Goal: Task Accomplishment & Management: Manage account settings

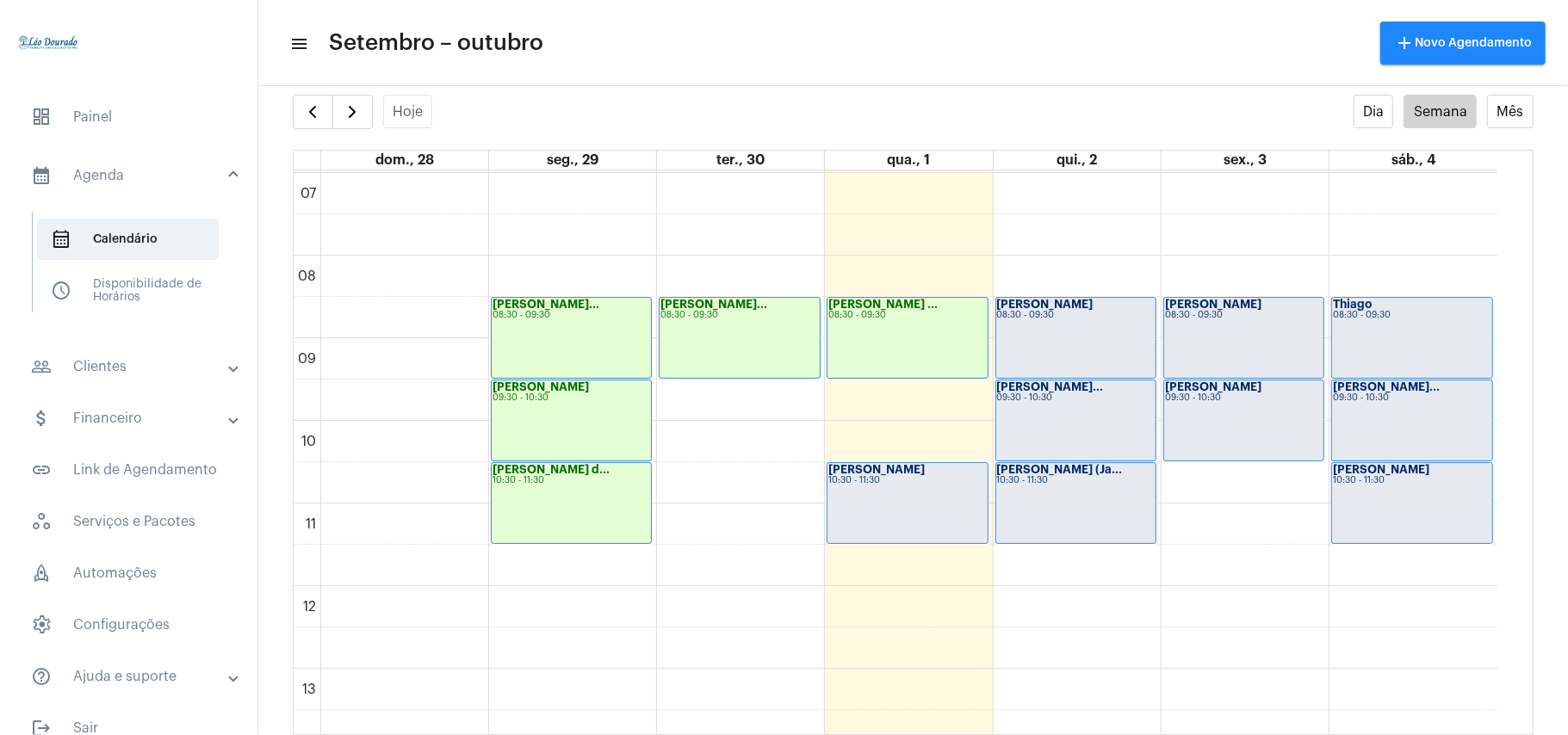
scroll to position [616, 0]
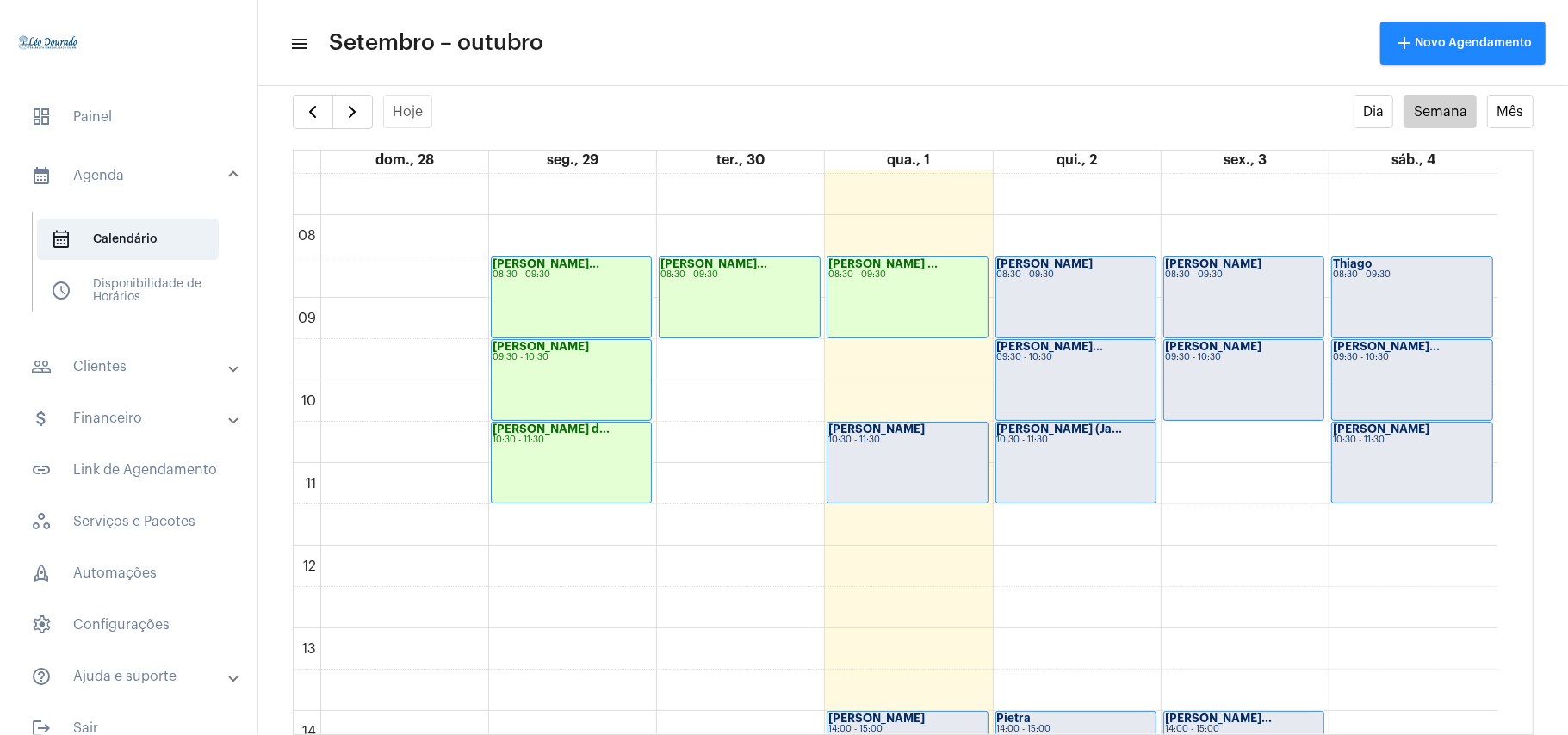
click at [882, 446] on div "[PERSON_NAME] 10:30 - 11:30" at bounding box center [907, 462] width 159 height 80
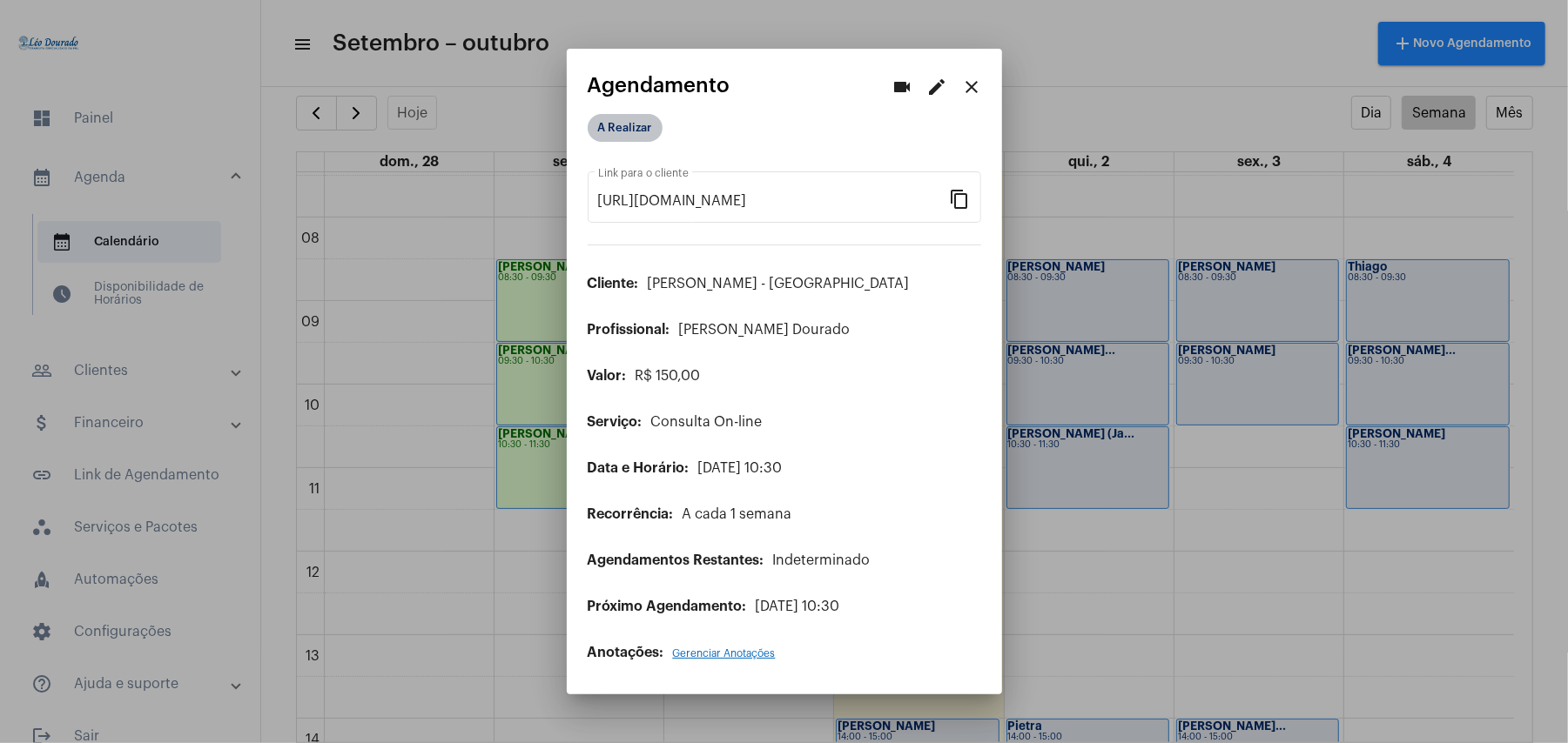
click at [629, 133] on mat-chip "A Realizar" at bounding box center [625, 128] width 75 height 28
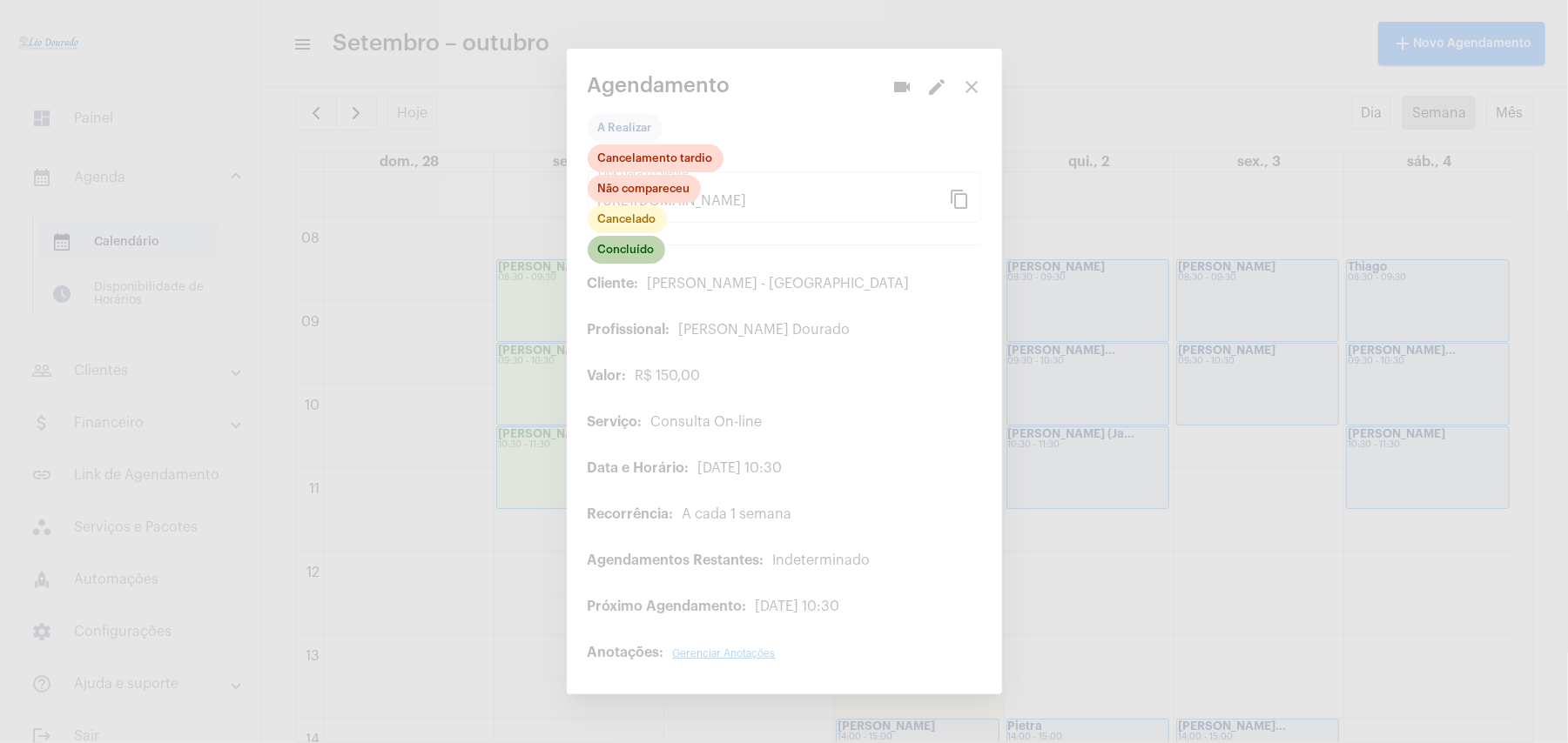
click at [628, 250] on mat-chip "Concluído" at bounding box center [627, 249] width 78 height 28
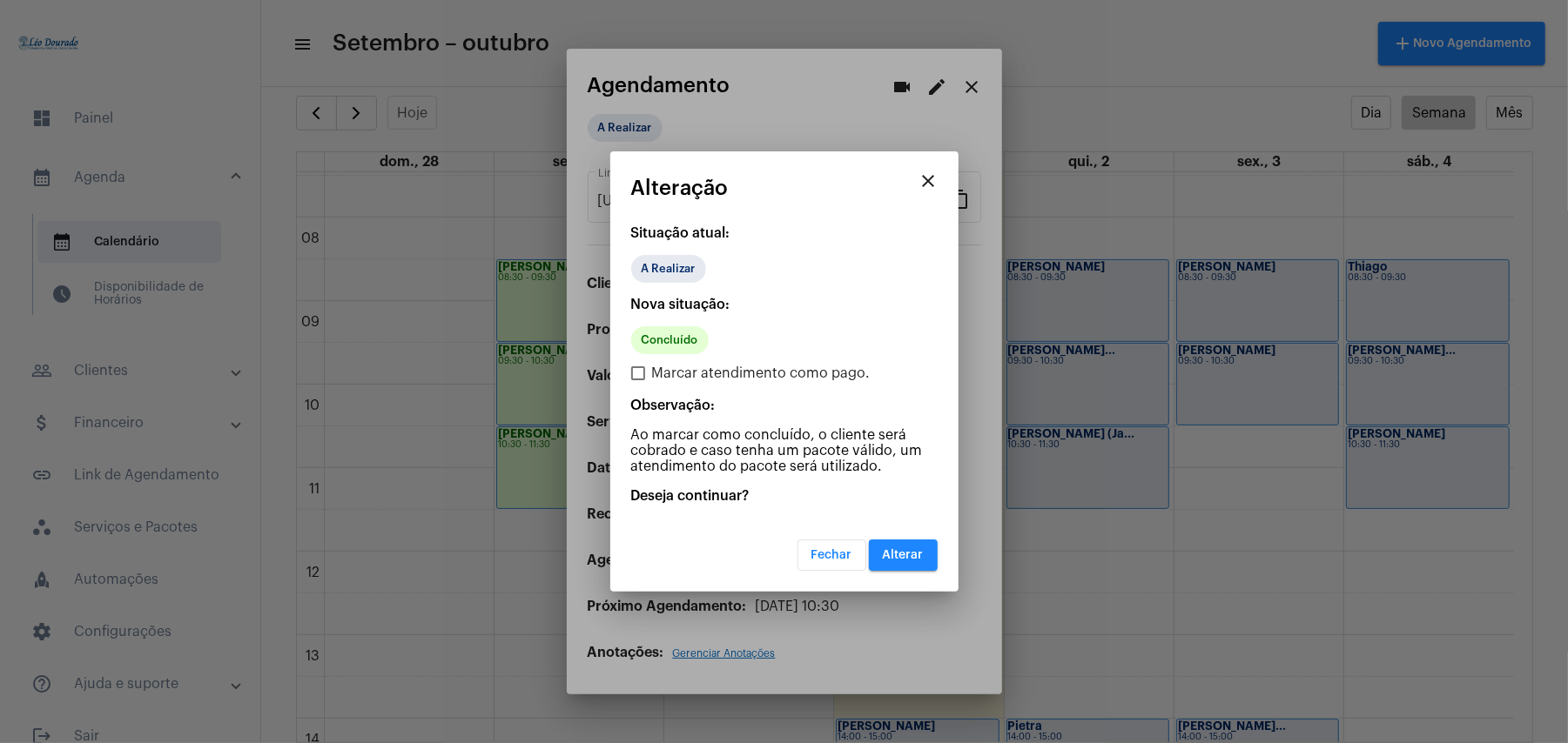
click at [684, 371] on span "Marcar atendimento como pago." at bounding box center [761, 373] width 218 height 21
click at [638, 380] on input "Marcar atendimento como pago." at bounding box center [637, 380] width 1 height 1
checkbox input "true"
click at [893, 552] on span "Alterar" at bounding box center [903, 555] width 41 height 13
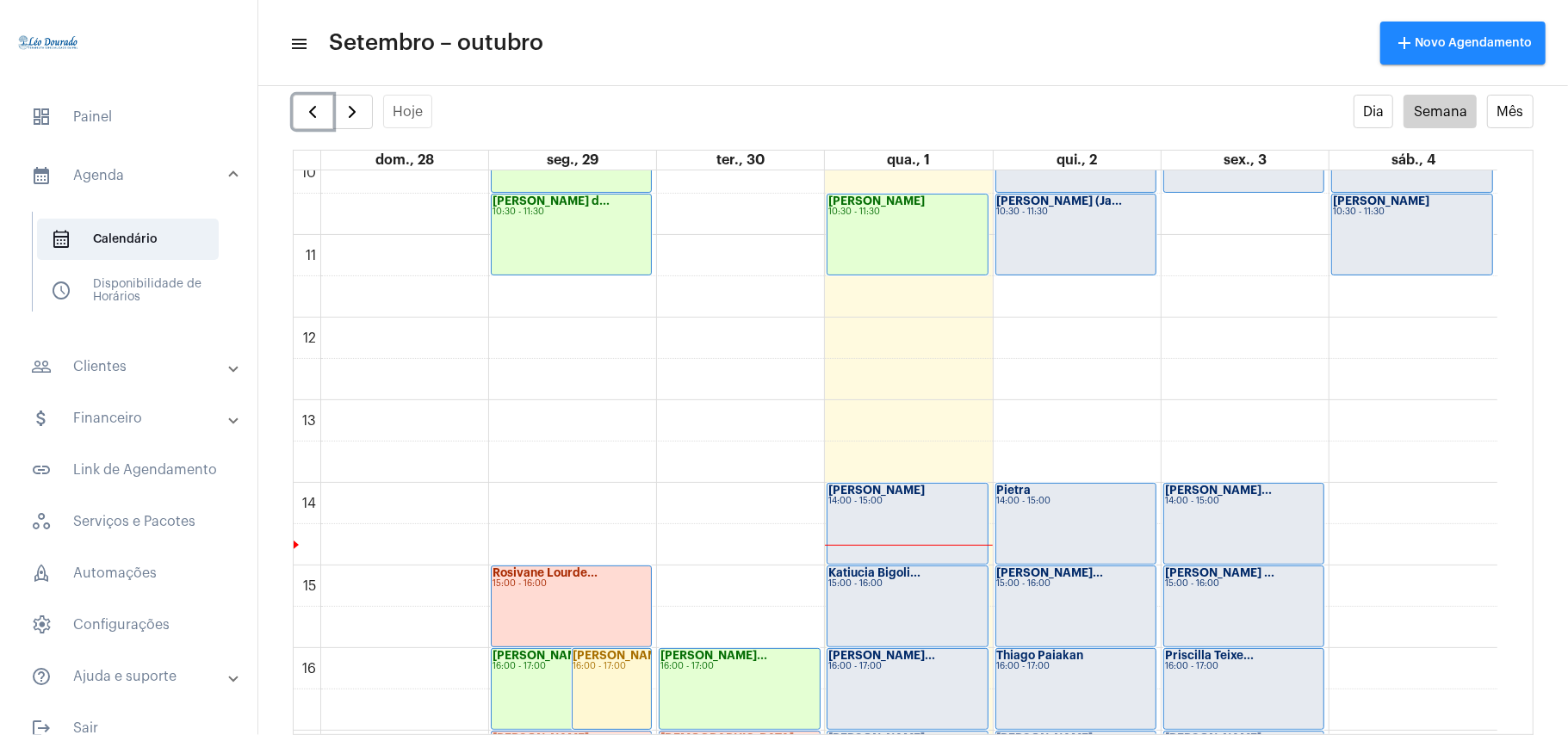
scroll to position [845, 0]
click at [916, 500] on div "14:00 - 15:00" at bounding box center [907, 501] width 157 height 10
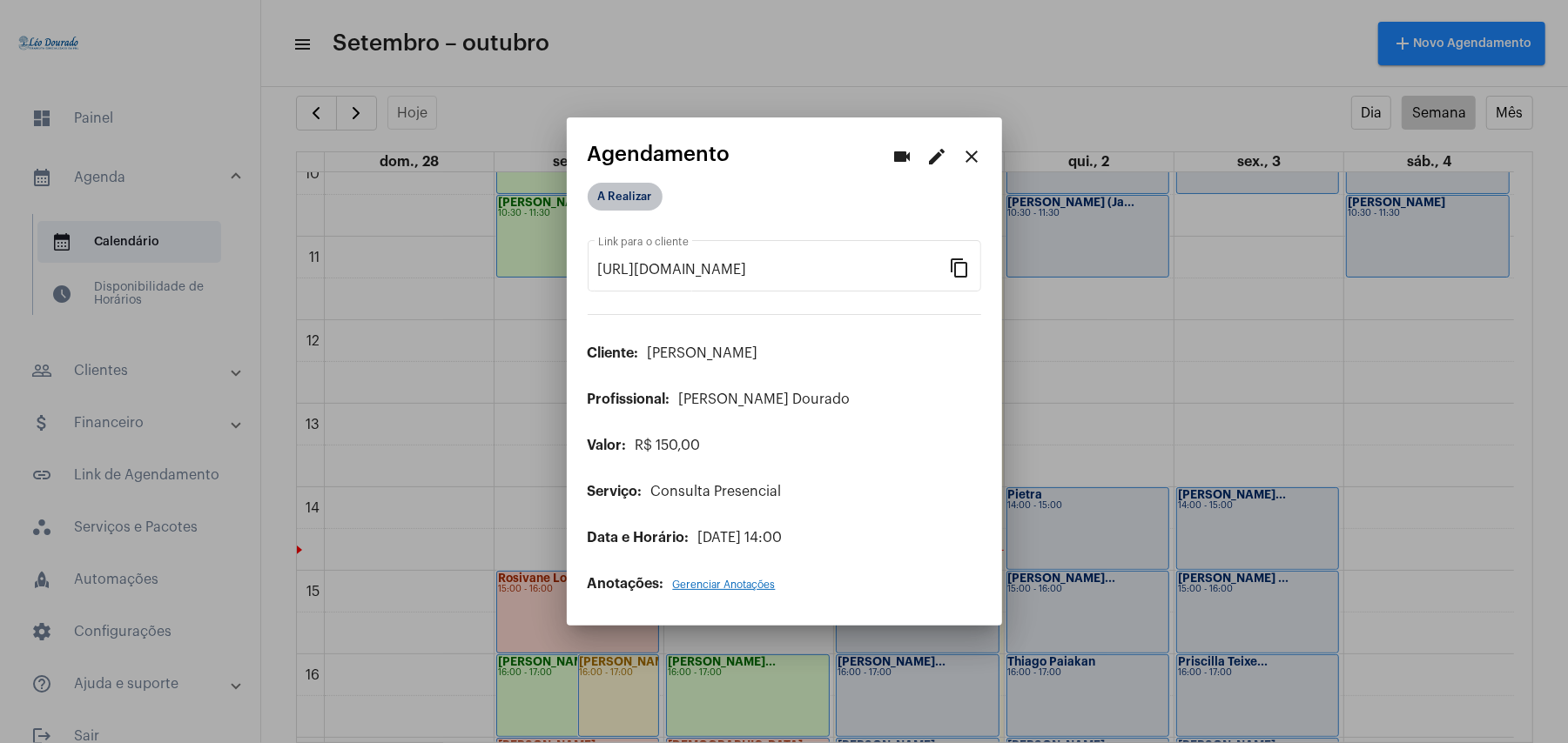
click at [614, 203] on mat-chip "A Realizar" at bounding box center [625, 196] width 75 height 28
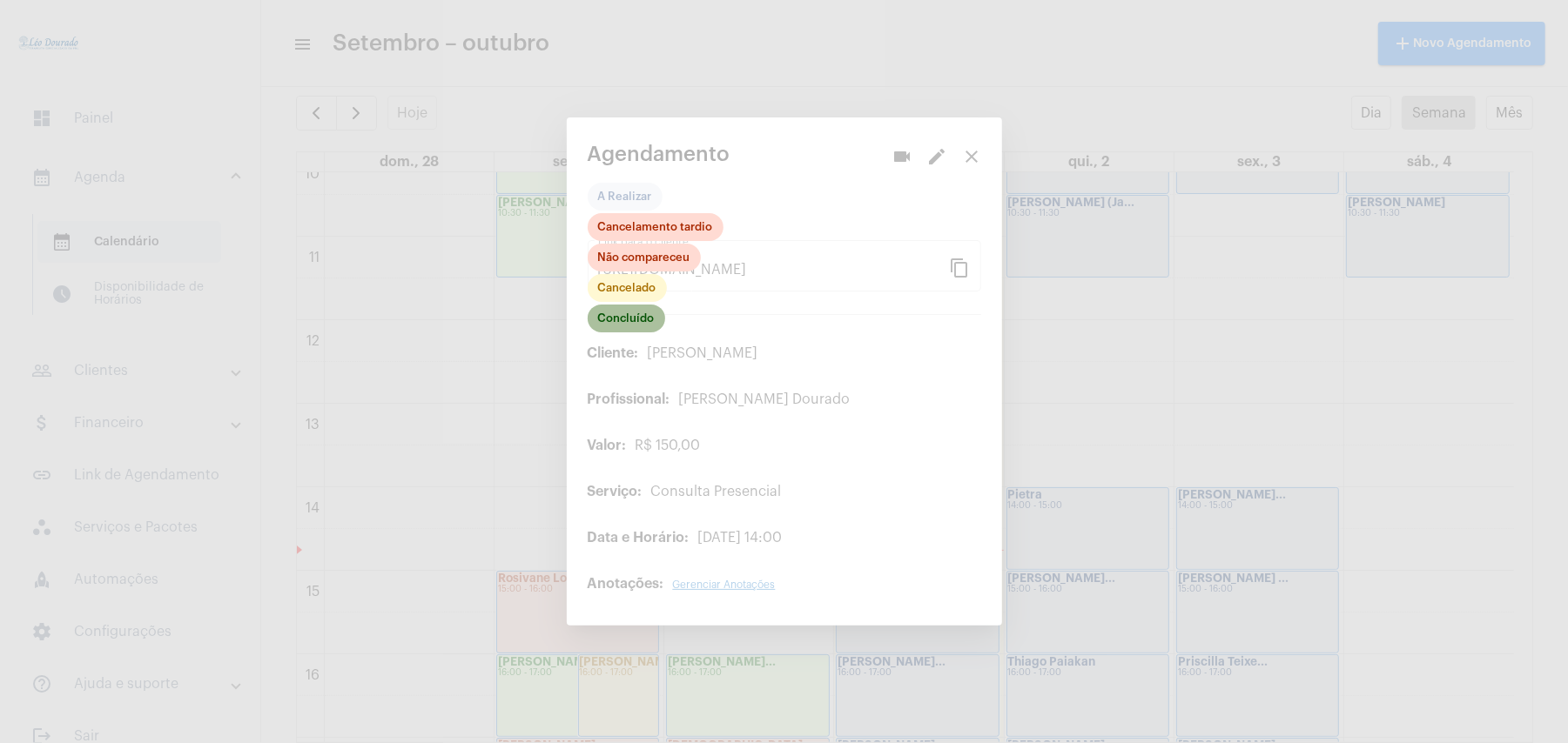
click at [632, 318] on mat-chip "Concluído" at bounding box center [627, 318] width 78 height 28
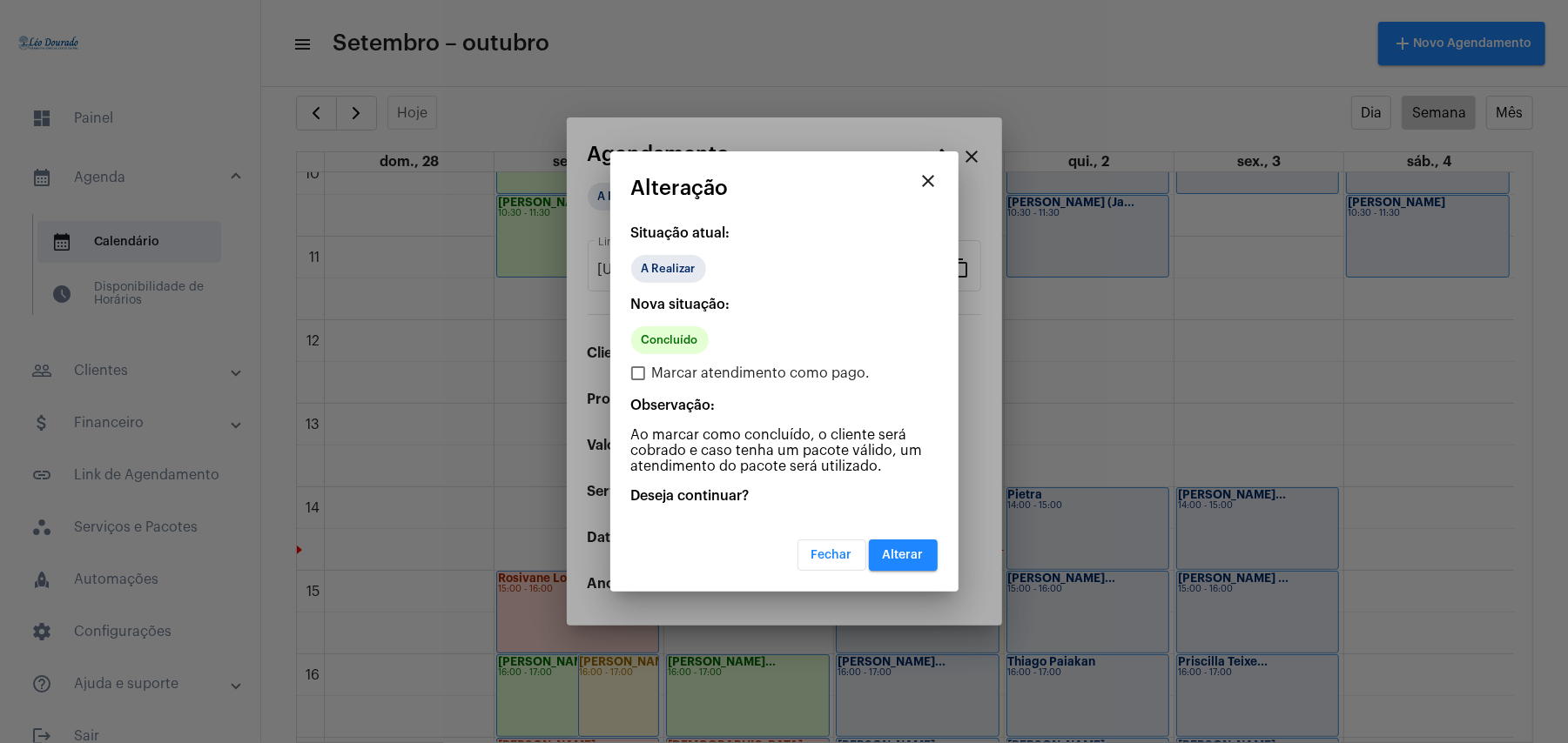
click at [656, 369] on span "Marcar atendimento como pago." at bounding box center [761, 373] width 218 height 21
click at [638, 380] on input "Marcar atendimento como pago." at bounding box center [637, 380] width 1 height 1
checkbox input "true"
click at [913, 561] on button "Alterar" at bounding box center [902, 555] width 69 height 31
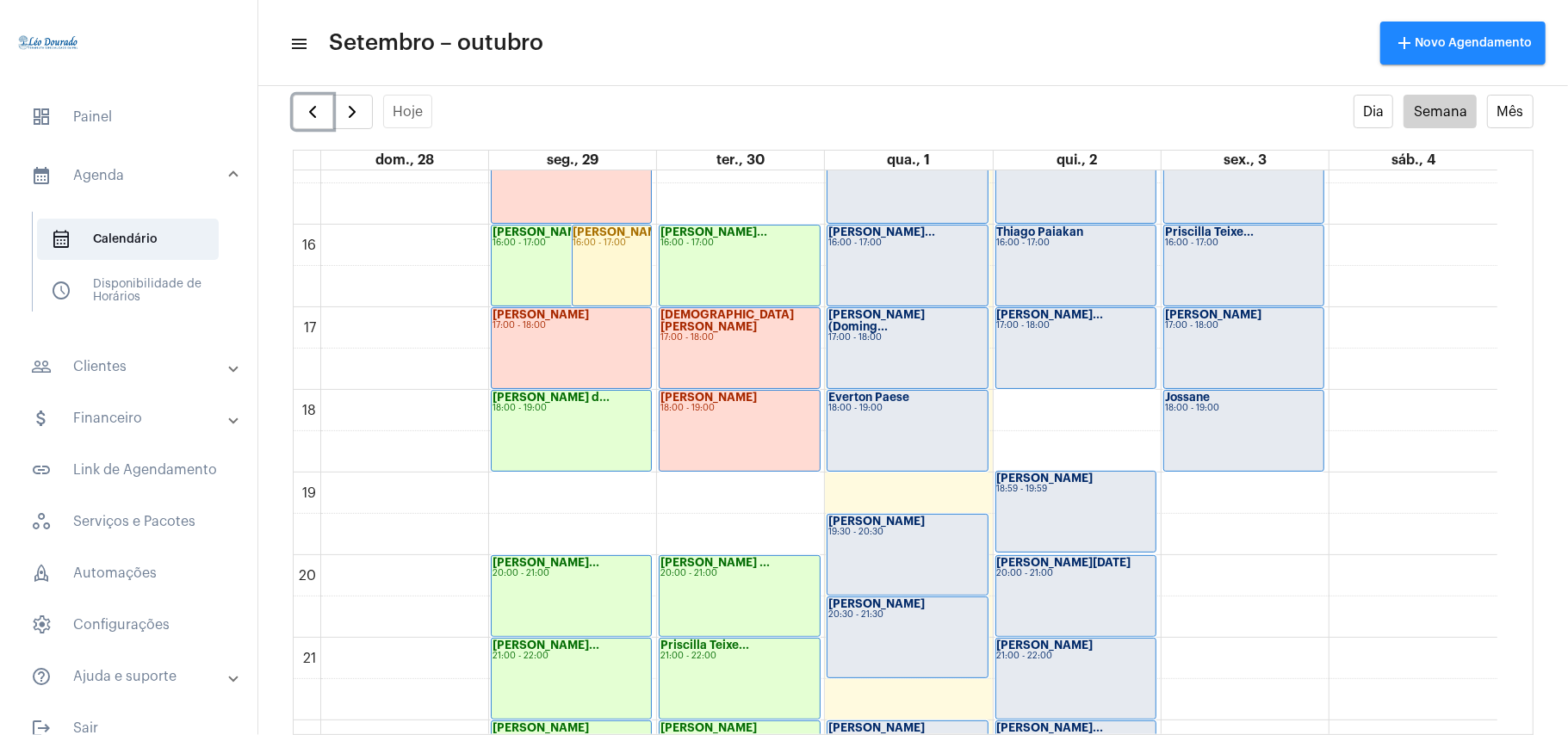
scroll to position [1076, 0]
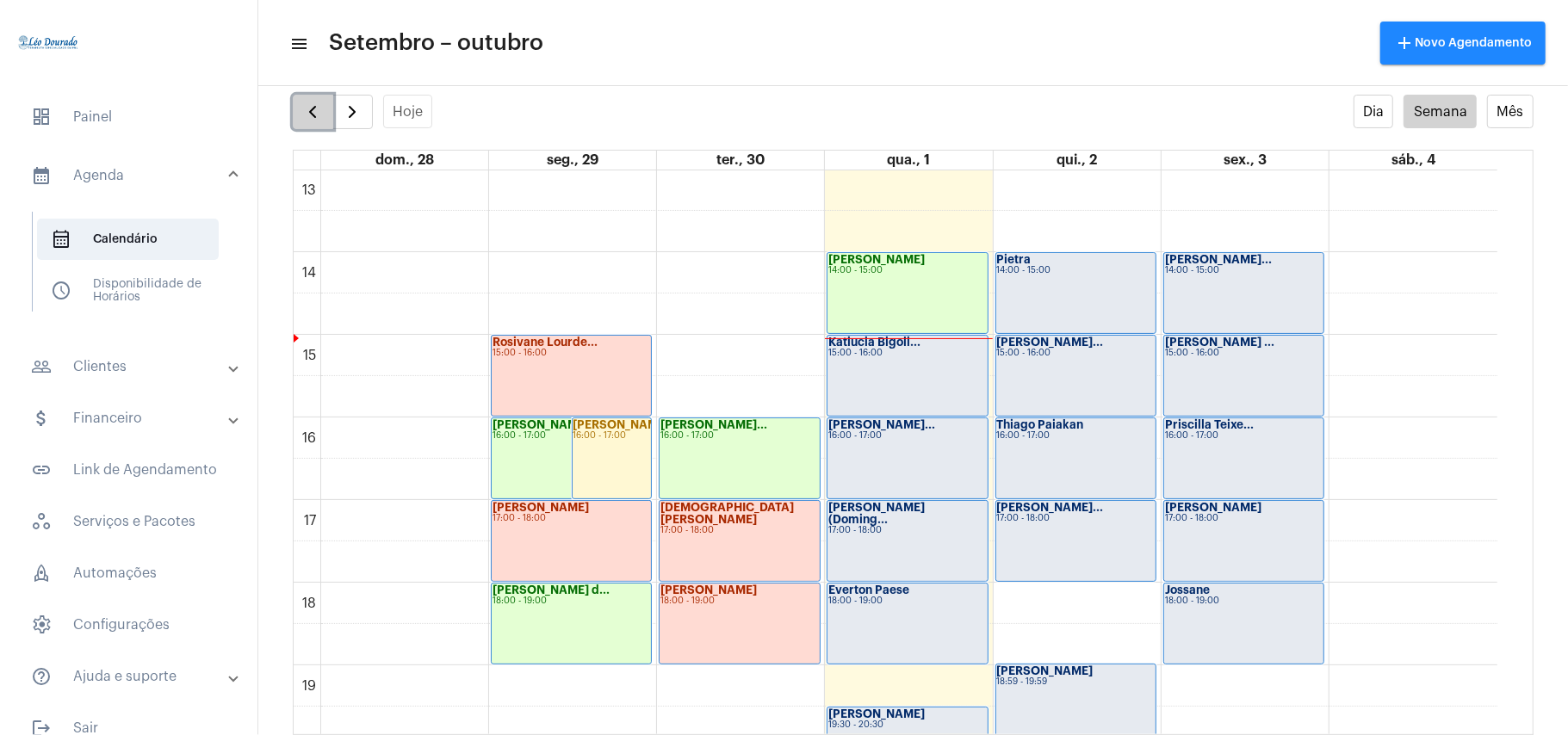
click at [306, 107] on span "button" at bounding box center [313, 112] width 21 height 21
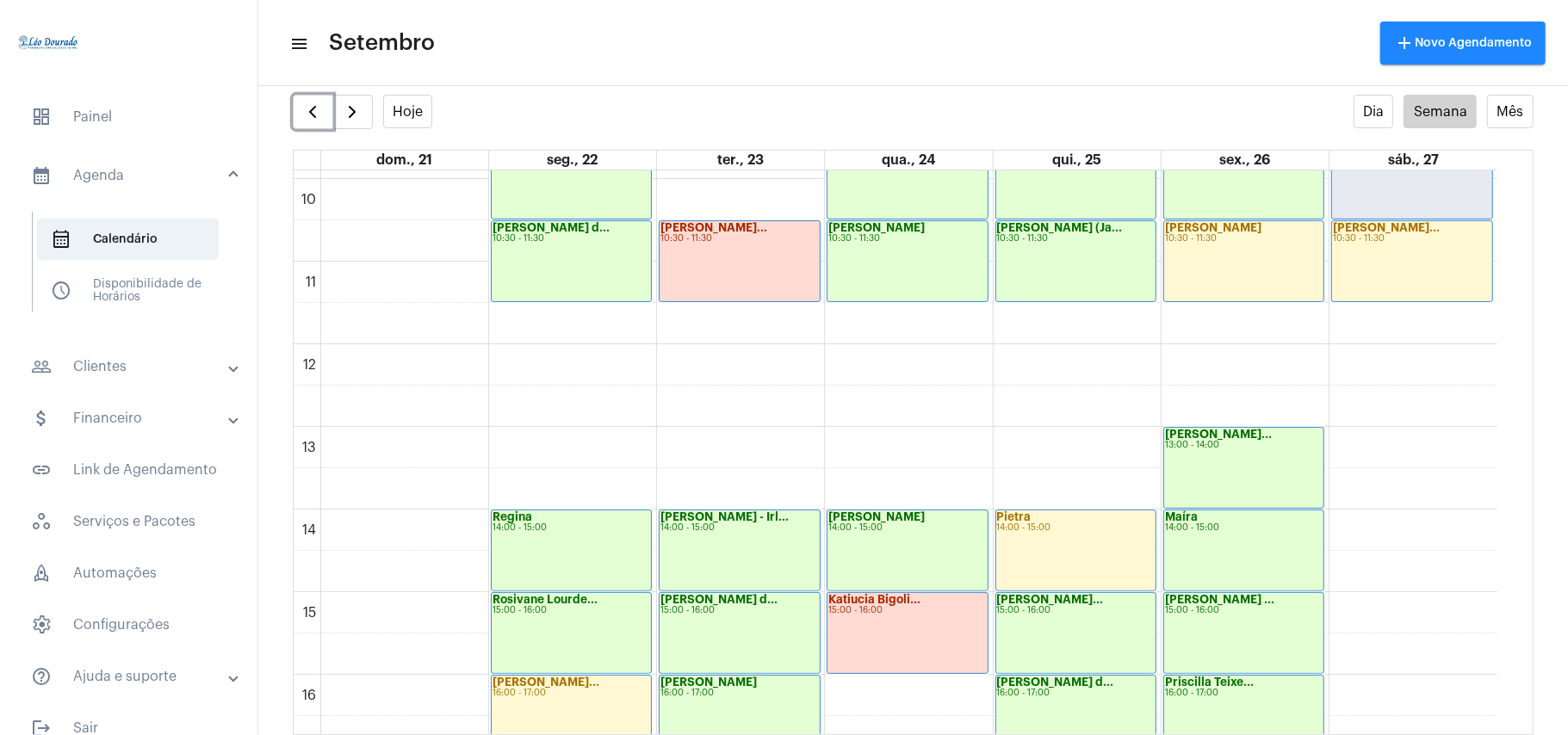
scroll to position [956, 0]
